Goal: Task Accomplishment & Management: Manage account settings

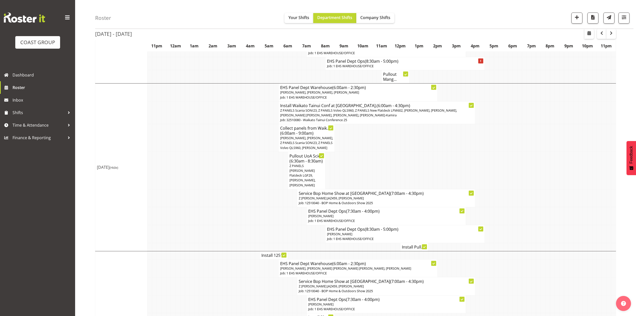
scroll to position [67, 0]
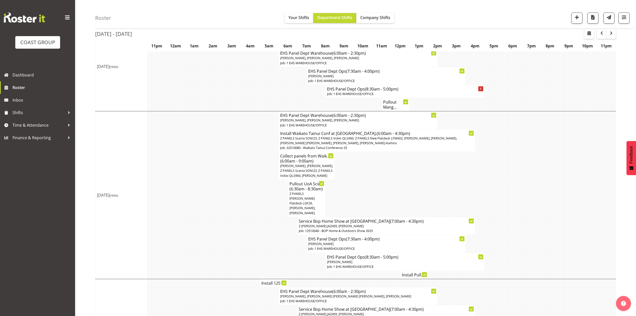
click at [405, 194] on td at bounding box center [407, 197] width 5 height 37
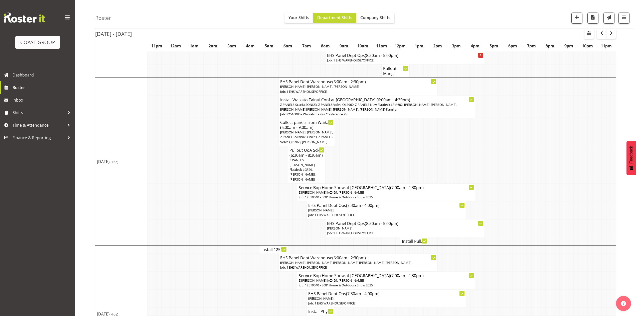
scroll to position [134, 0]
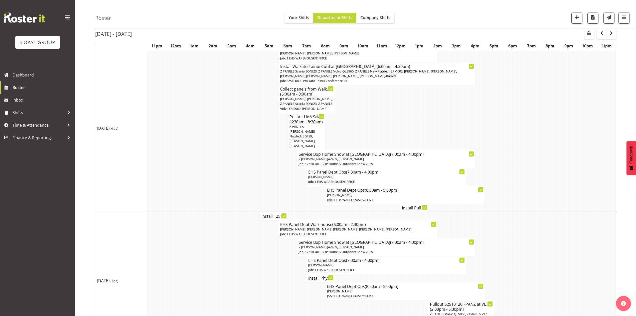
click at [406, 205] on h4 "Install Pull..." at bounding box center [414, 207] width 25 height 5
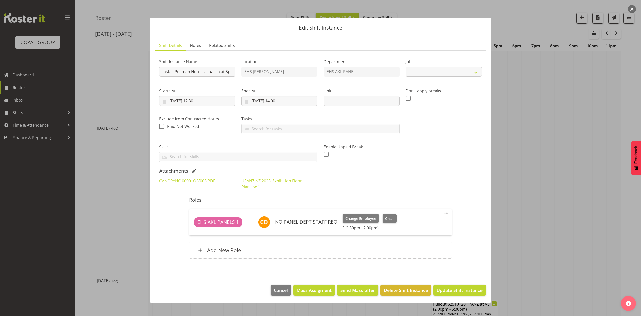
select select "8654"
click at [528, 144] on div at bounding box center [320, 158] width 641 height 316
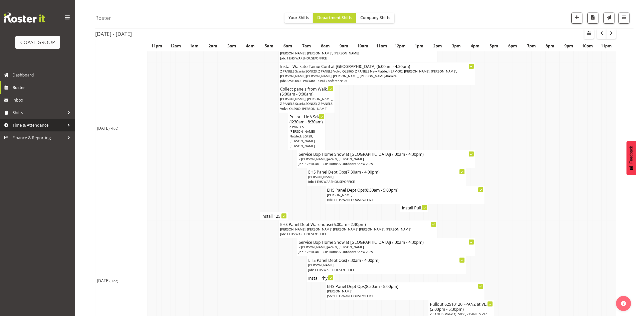
click at [26, 124] on span "Time & Attendance" at bounding box center [39, 125] width 53 height 8
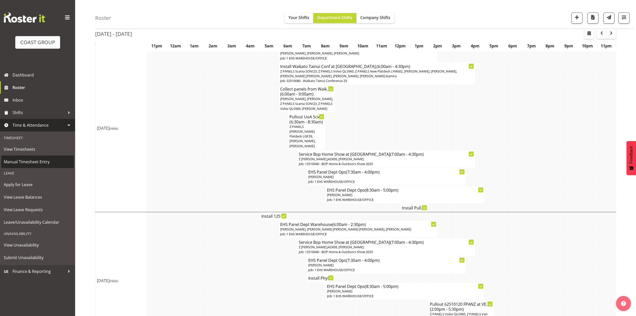
click at [31, 160] on span "Manual Timesheet Entry" at bounding box center [38, 162] width 68 height 8
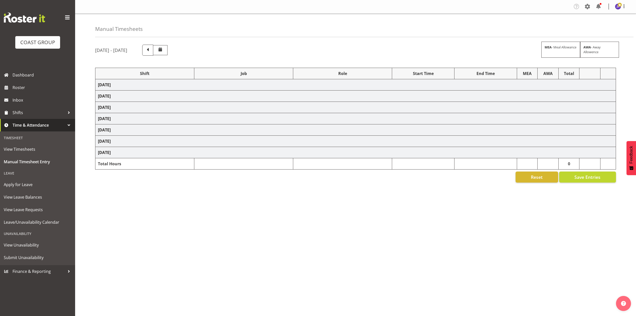
select select "79179"
select select "8654"
select select "68034"
select select "69"
select select "198"
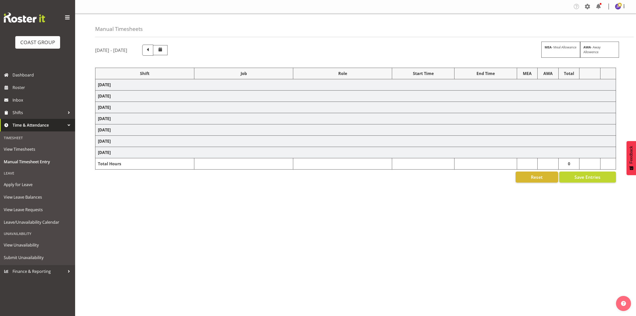
select select "68034"
select select "69"
select select "198"
select select "68034"
select select "69"
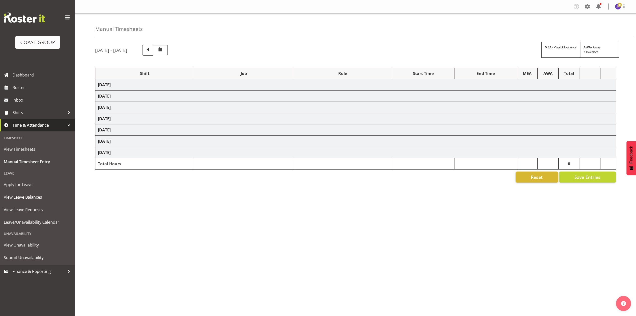
select select "198"
select select "82167"
select select "10651"
select select "83066"
select select "9881"
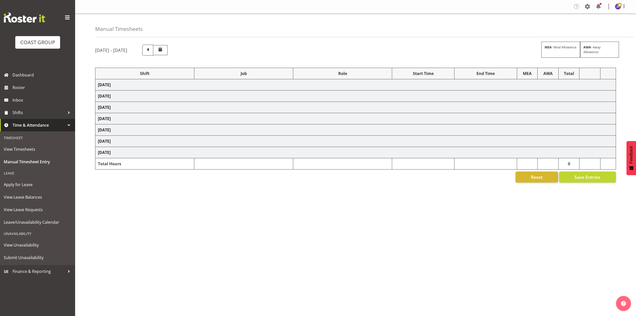
select select "68034"
select select "69"
select select "198"
select select "68034"
select select "69"
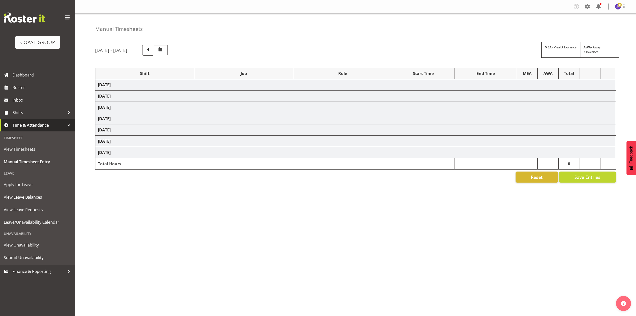
select select "198"
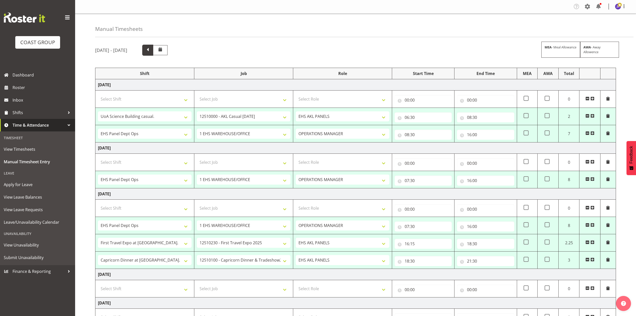
drag, startPoint x: 177, startPoint y: 47, endPoint x: 180, endPoint y: 49, distance: 3.2
click at [153, 47] on span at bounding box center [147, 50] width 11 height 11
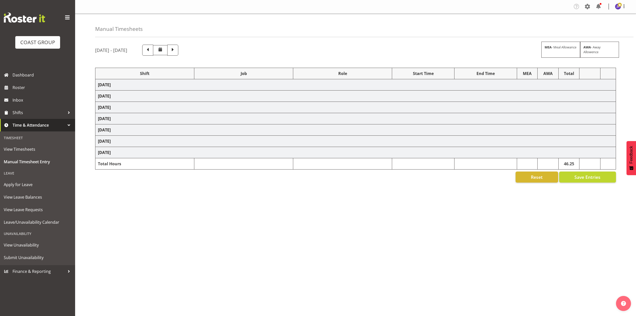
select select "68034"
select select "69"
select select "198"
select select "75037"
select select "9957"
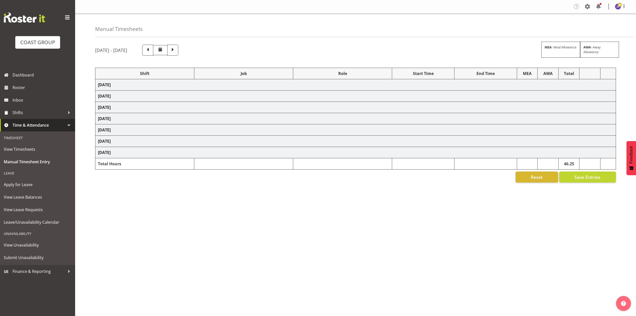
select select "68034"
select select "69"
select select "198"
select select "68034"
select select "69"
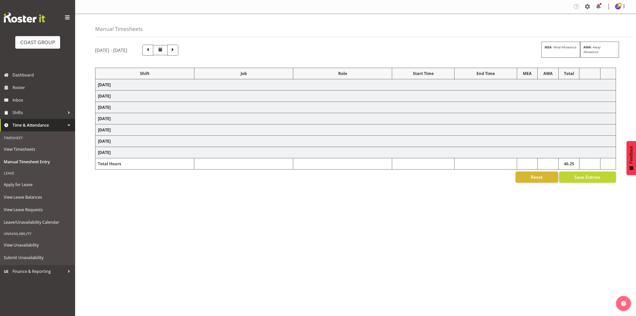
select select "198"
select select "68657"
select select "8654"
select select "68034"
select select "69"
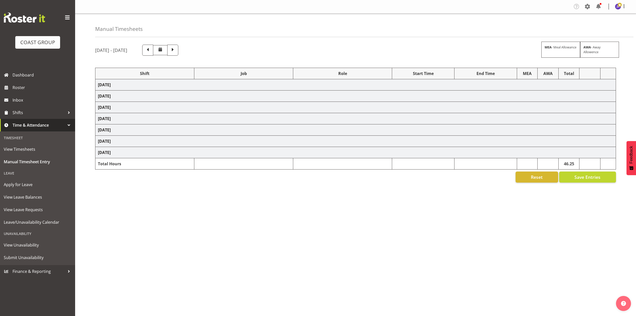
select select "198"
select select "83072"
select select "8654"
select select "68034"
select select "69"
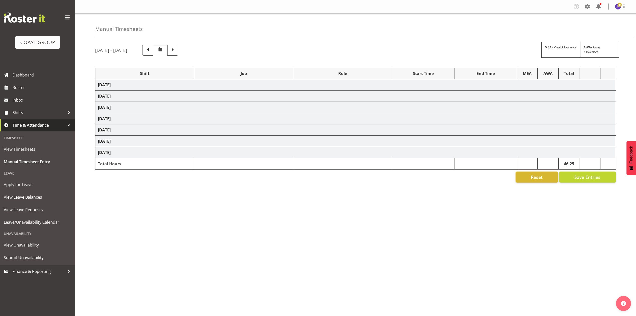
select select "198"
select select "68034"
select select "69"
select select "198"
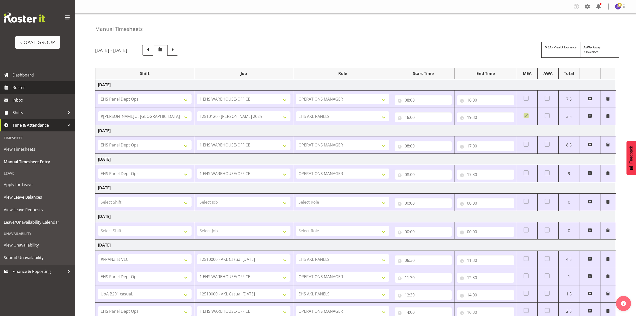
click at [38, 85] on span "Roster" at bounding box center [43, 88] width 60 height 8
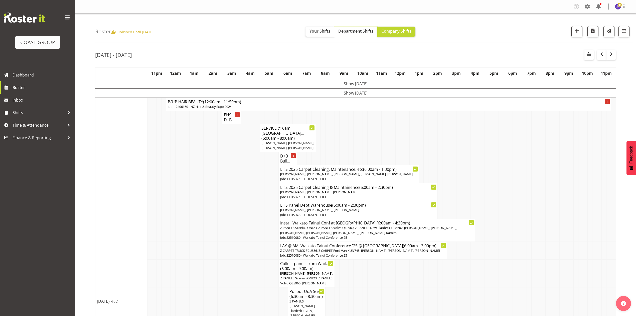
click at [357, 29] on span "Department Shifts" at bounding box center [355, 31] width 35 height 6
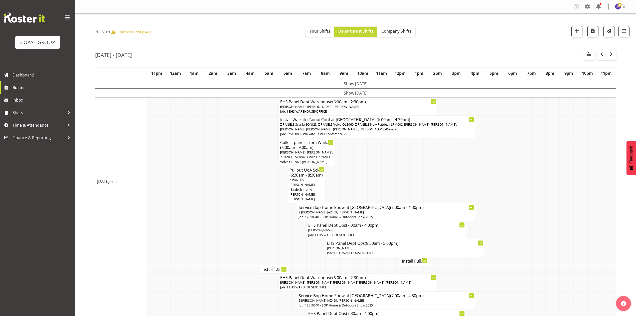
click at [379, 170] on td at bounding box center [379, 184] width 5 height 37
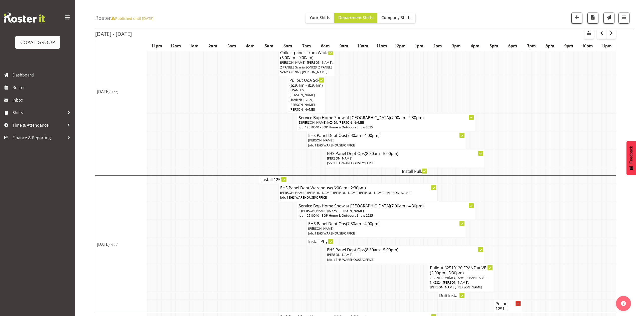
scroll to position [100, 0]
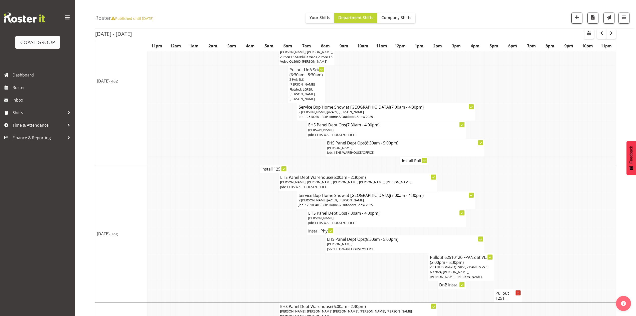
click at [502, 191] on td at bounding box center [501, 200] width 5 height 18
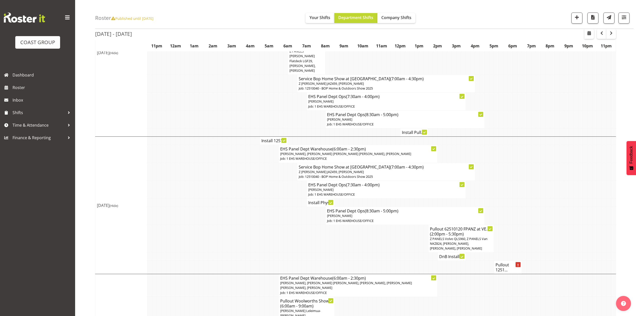
scroll to position [134, 0]
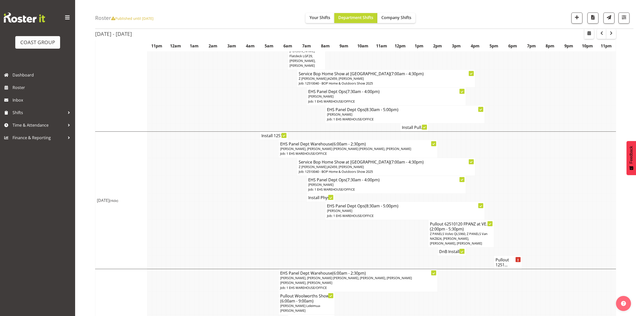
click at [311, 196] on h4 "Install Phys..." at bounding box center [320, 197] width 25 height 5
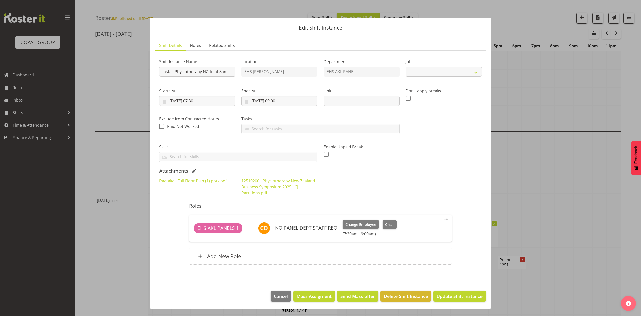
select select "9253"
click at [221, 181] on link "Paataka - Full Floor Plan (1).pptx.pdf" at bounding box center [192, 181] width 67 height 6
click at [518, 150] on div at bounding box center [320, 158] width 641 height 316
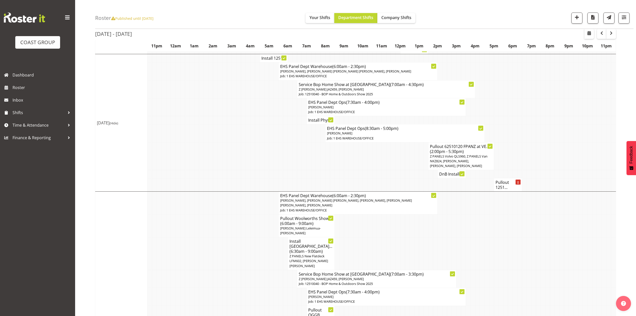
scroll to position [200, 0]
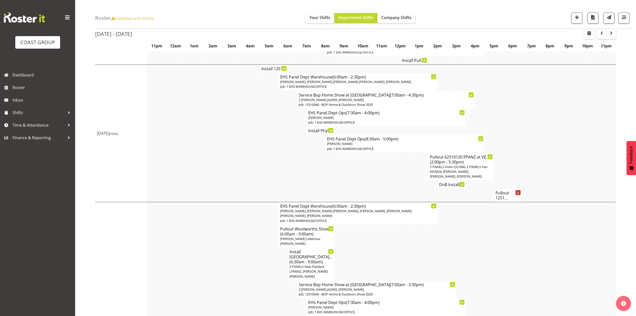
click at [266, 66] on h4 "Install 1251..." at bounding box center [274, 68] width 25 height 5
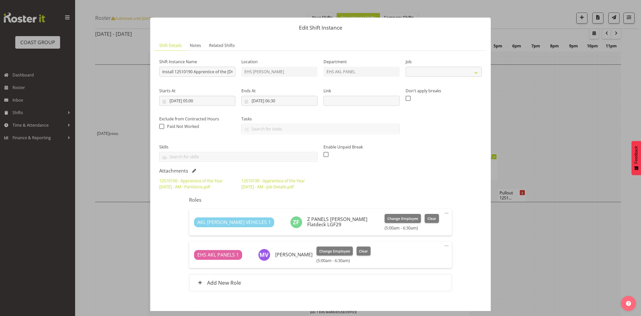
select select "10537"
click at [551, 129] on div at bounding box center [320, 158] width 641 height 316
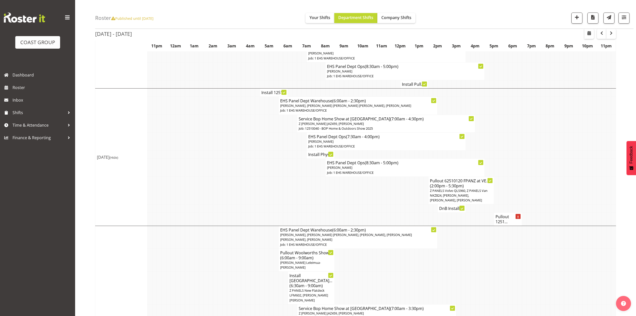
scroll to position [167, 0]
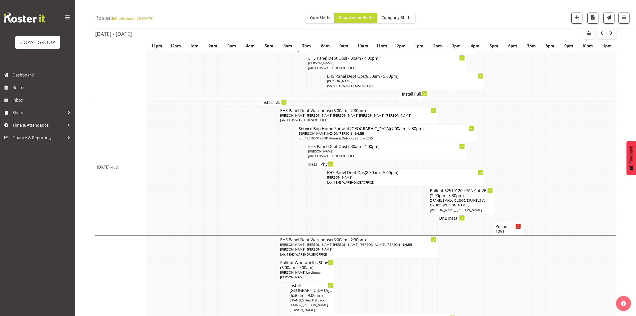
click at [276, 100] on h4 "Install 1251..." at bounding box center [274, 102] width 25 height 5
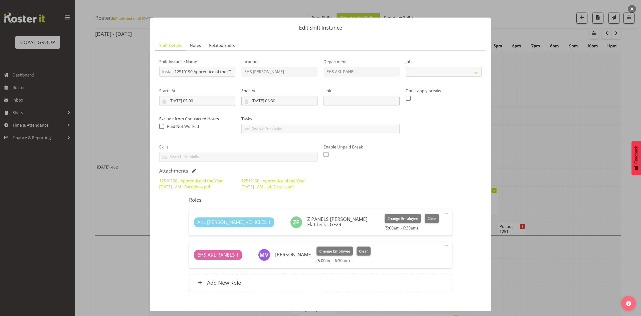
select select "10537"
click at [527, 112] on div at bounding box center [320, 158] width 641 height 316
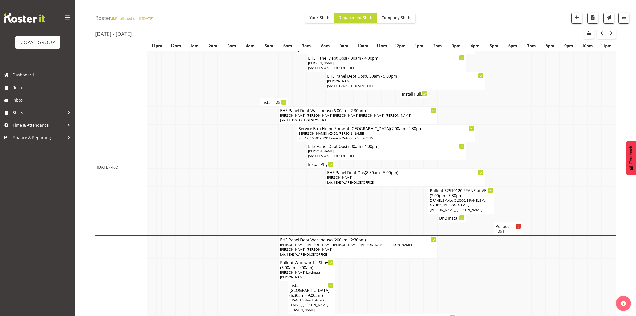
click at [240, 203] on td at bounding box center [238, 200] width 5 height 28
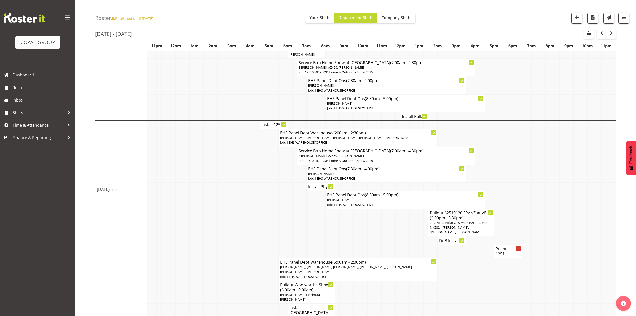
scroll to position [134, 0]
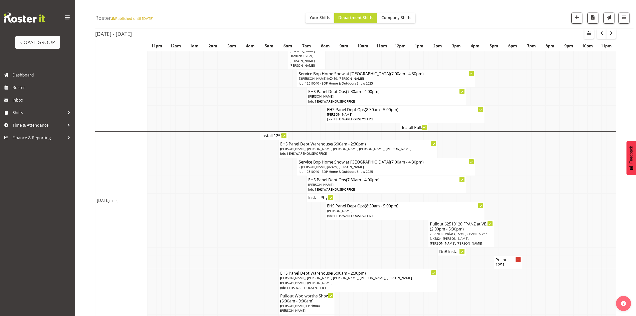
click at [551, 158] on td at bounding box center [552, 167] width 5 height 18
click at [296, 212] on td at bounding box center [295, 211] width 5 height 18
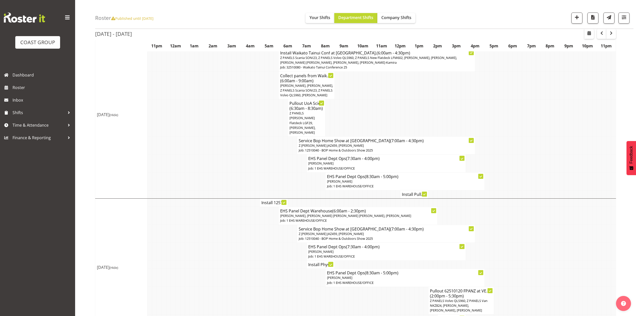
scroll to position [100, 0]
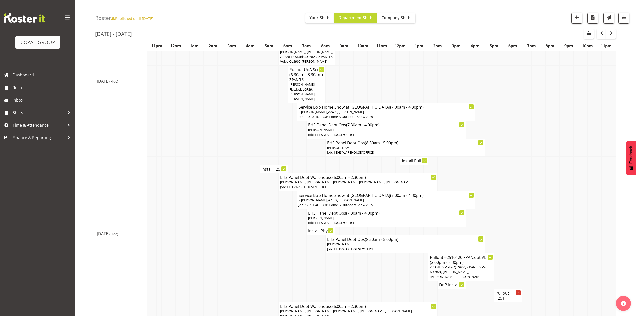
click at [404, 158] on h4 "Install Pull..." at bounding box center [414, 160] width 25 height 5
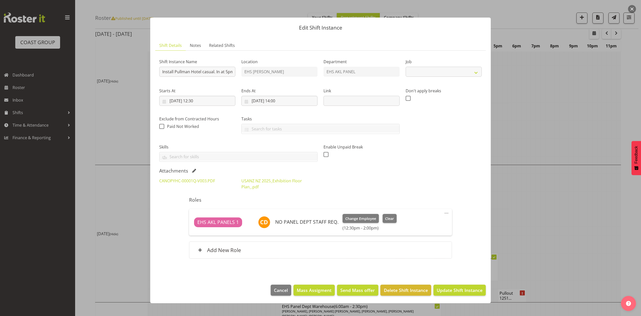
select select "8654"
drag, startPoint x: 565, startPoint y: 184, endPoint x: 561, endPoint y: 184, distance: 4.0
click at [564, 184] on div at bounding box center [320, 158] width 641 height 316
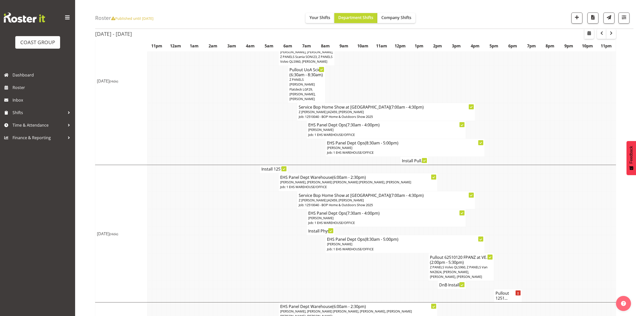
click at [491, 129] on td at bounding box center [491, 130] width 5 height 18
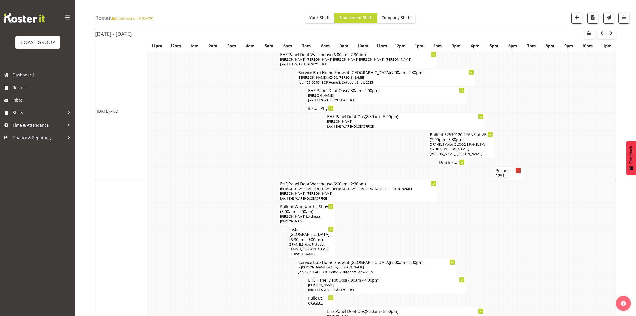
scroll to position [234, 0]
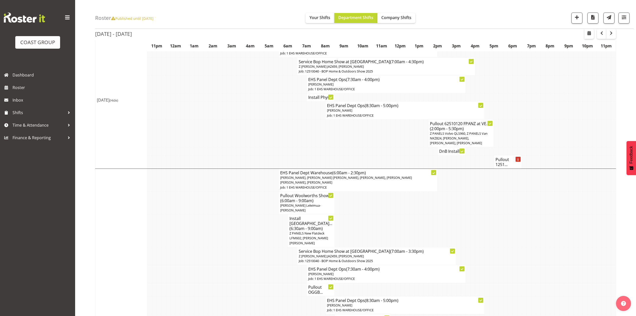
click at [412, 218] on td at bounding box center [412, 230] width 5 height 33
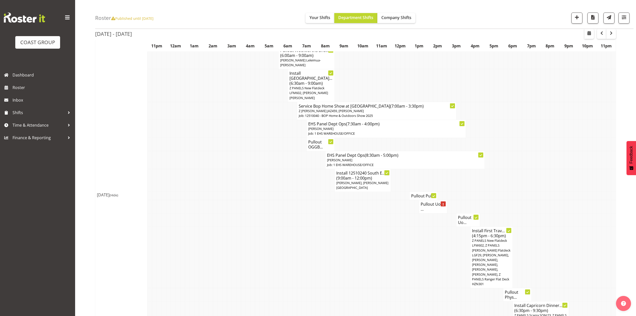
scroll to position [367, 0]
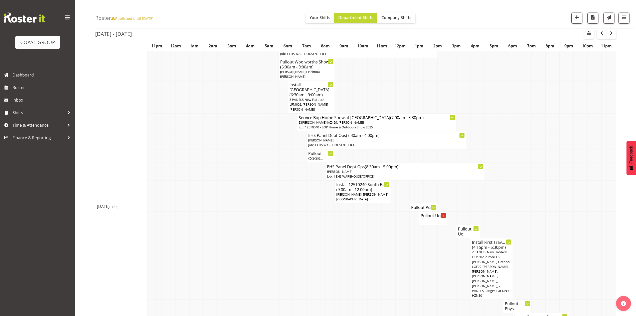
click at [499, 126] on td at bounding box center [501, 122] width 5 height 18
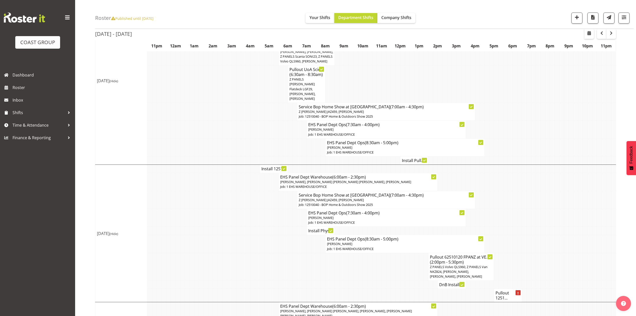
scroll to position [100, 0]
click at [273, 166] on h4 "Install 1251..." at bounding box center [274, 168] width 25 height 5
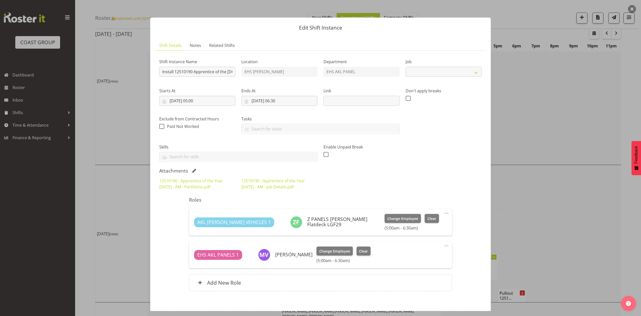
select select "10537"
click at [605, 170] on div at bounding box center [320, 158] width 641 height 316
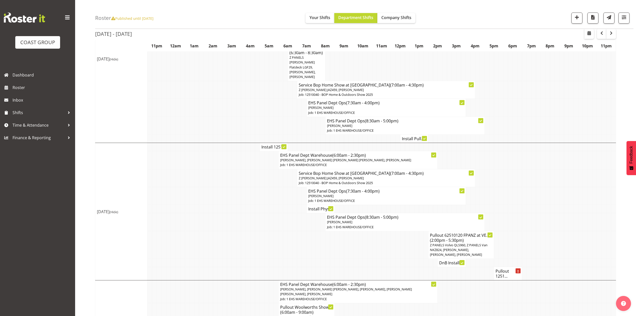
scroll to position [134, 0]
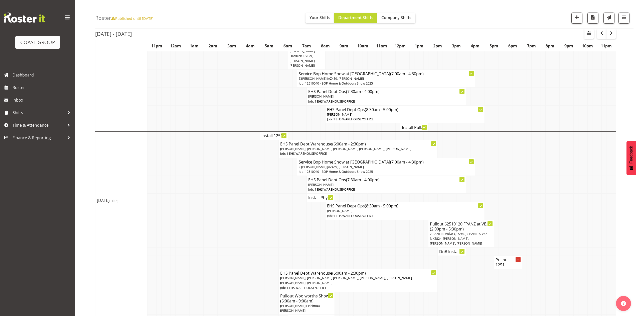
click at [315, 195] on h4 "Install Phys..." at bounding box center [320, 197] width 25 height 5
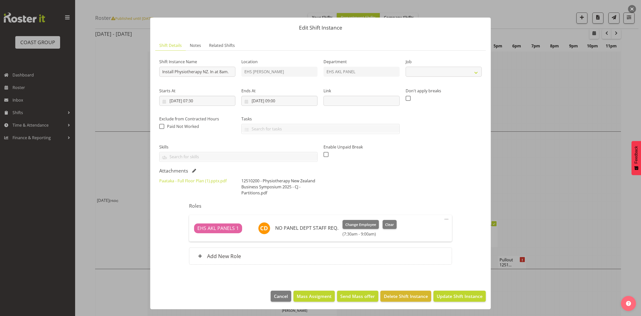
select select "9253"
click at [207, 182] on link "Paataka - Full Floor Plan (1).pptx.pdf" at bounding box center [192, 181] width 67 height 6
click at [275, 183] on link "12510200 - Physiotherapy New Zealand Business Symposium 2025 - CJ - Partitions.…" at bounding box center [278, 187] width 74 height 18
click at [542, 91] on div at bounding box center [320, 158] width 641 height 316
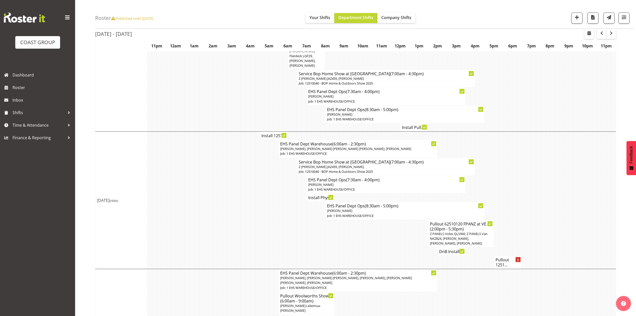
click at [583, 87] on td at bounding box center [585, 96] width 5 height 18
click at [499, 193] on td at bounding box center [501, 197] width 5 height 8
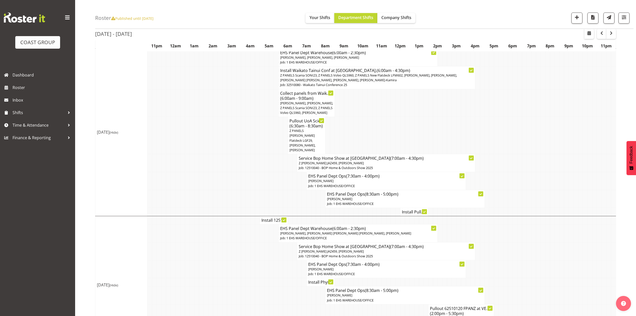
scroll to position [46, 0]
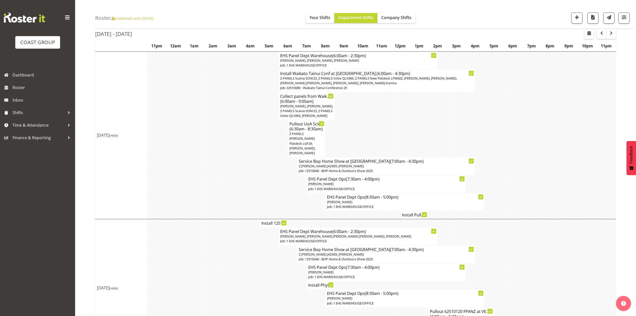
click at [390, 119] on td at bounding box center [388, 106] width 5 height 28
click at [242, 133] on td at bounding box center [243, 138] width 5 height 37
click at [384, 115] on td at bounding box center [384, 106] width 5 height 28
click at [513, 113] on td at bounding box center [515, 106] width 5 height 28
click at [398, 129] on td at bounding box center [398, 138] width 5 height 37
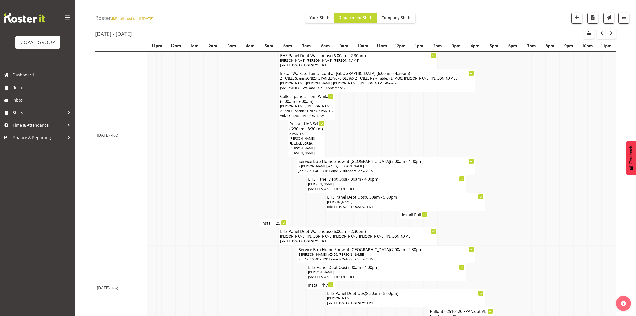
click at [448, 117] on td at bounding box center [449, 106] width 5 height 28
click at [429, 111] on td at bounding box center [431, 106] width 5 height 28
click at [358, 128] on td at bounding box center [355, 138] width 5 height 37
